Goal: Transaction & Acquisition: Purchase product/service

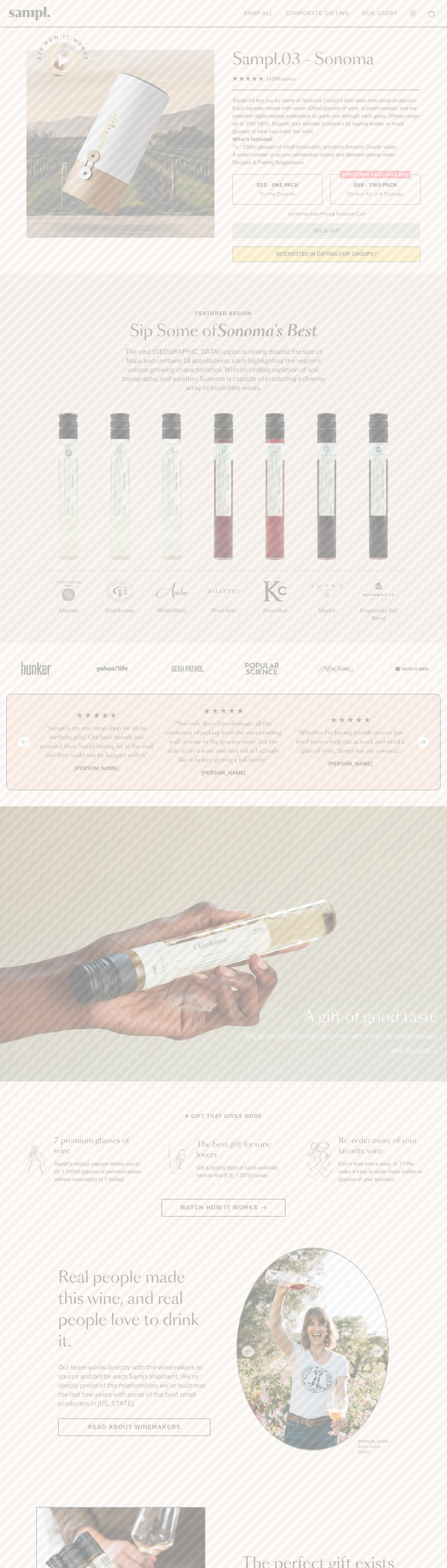
click at [375, 186] on span "$88 - Two Pack" at bounding box center [375, 185] width 44 height 7
click at [96, 743] on h3 "“Sampl is my one-stop shop for all my birthday gifts! Our best friends just rec…" at bounding box center [96, 741] width 116 height 36
click at [169, 31] on div "See how it works" at bounding box center [120, 146] width 188 height 241
click at [424, 1501] on main "See how it works Sampl.03 - Sonoma 4.9 Rated 4.9 out of 5 stars 140 Reviews Cli…" at bounding box center [224, 1438] width 447 height 2875
click at [141, 1567] on html "Skip to main content Toggle navigation menu Shop All Corporate Gifting Our Stor…" at bounding box center [224, 1513] width 447 height 3026
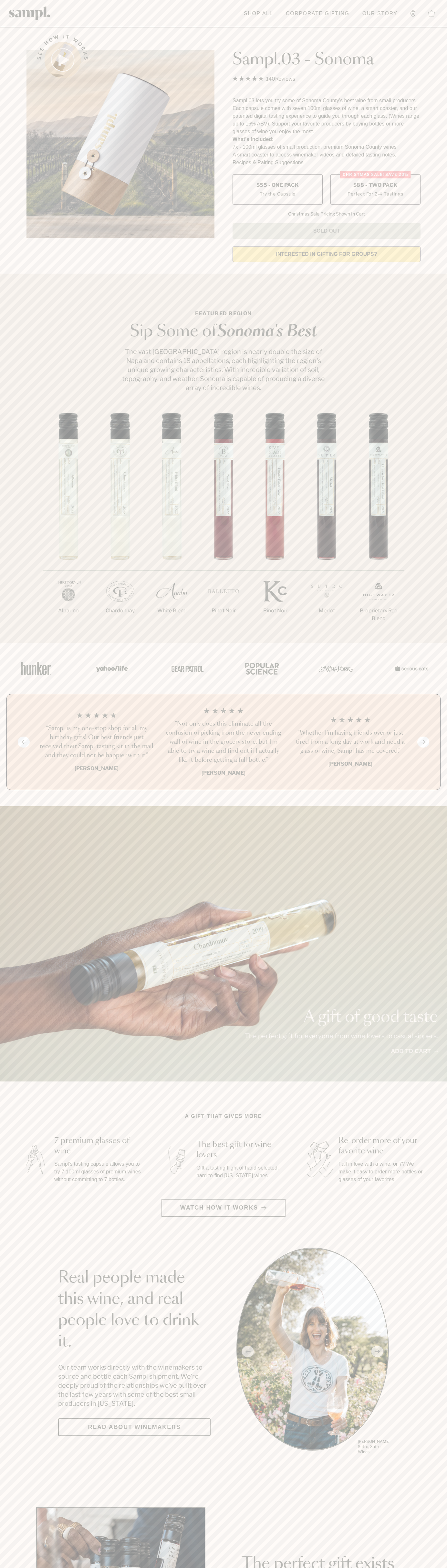
click at [25, 1452] on section "Real people made this wine, and real people love to drink it. Our team works di…" at bounding box center [224, 1351] width 447 height 208
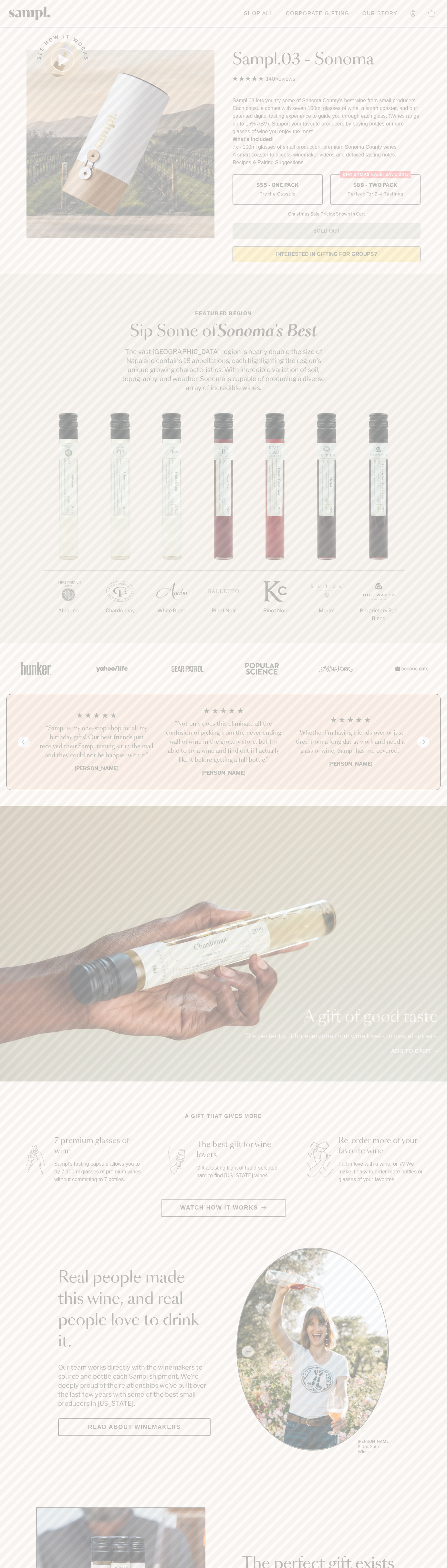
click at [375, 186] on span "$88 - Two Pack" at bounding box center [375, 185] width 44 height 7
click at [96, 743] on h3 "“Sampl is my one-stop shop for all my birthday gifts! Our best friends just rec…" at bounding box center [96, 741] width 116 height 36
